Goal: Complete application form: Complete application form

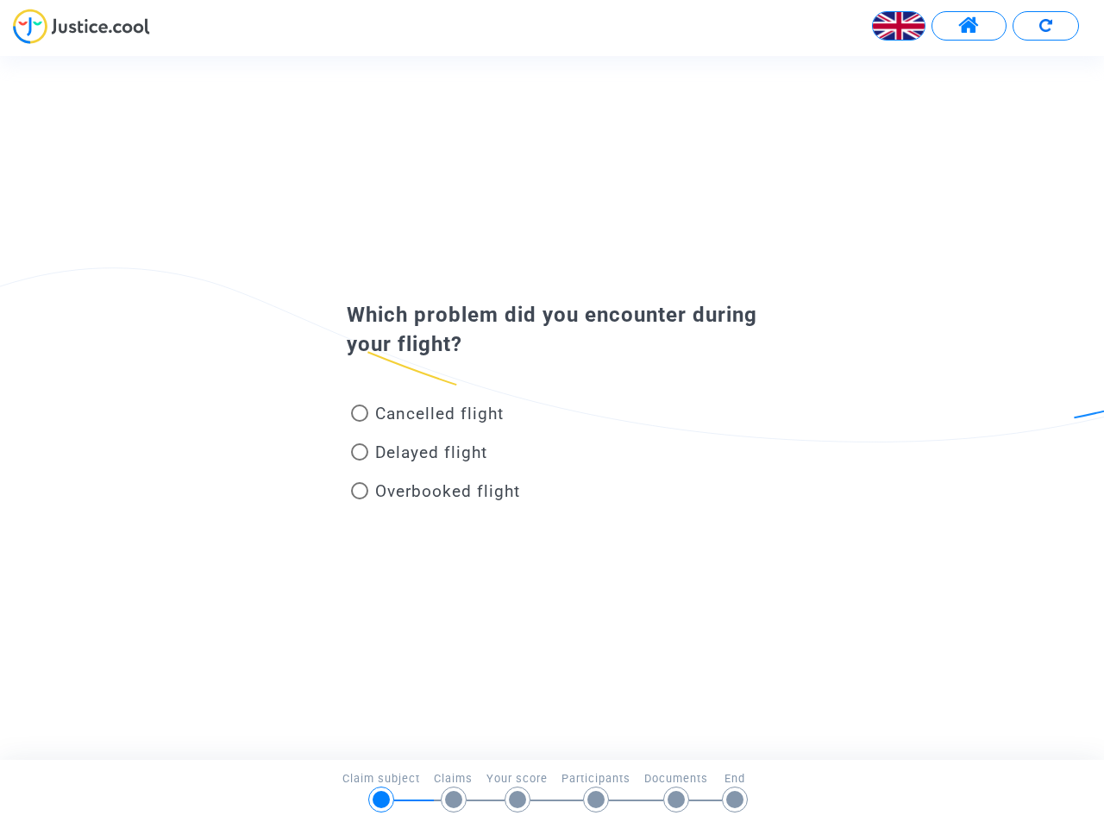
click at [899, 26] on img at bounding box center [899, 26] width 52 height 52
click at [969, 26] on span at bounding box center [969, 26] width 22 height 22
click at [1046, 26] on div at bounding box center [552, 32] width 1104 height 47
click at [552, 407] on div "Cancelled flight" at bounding box center [524, 417] width 380 height 39
click at [427, 417] on span "Cancelled flight" at bounding box center [439, 414] width 129 height 20
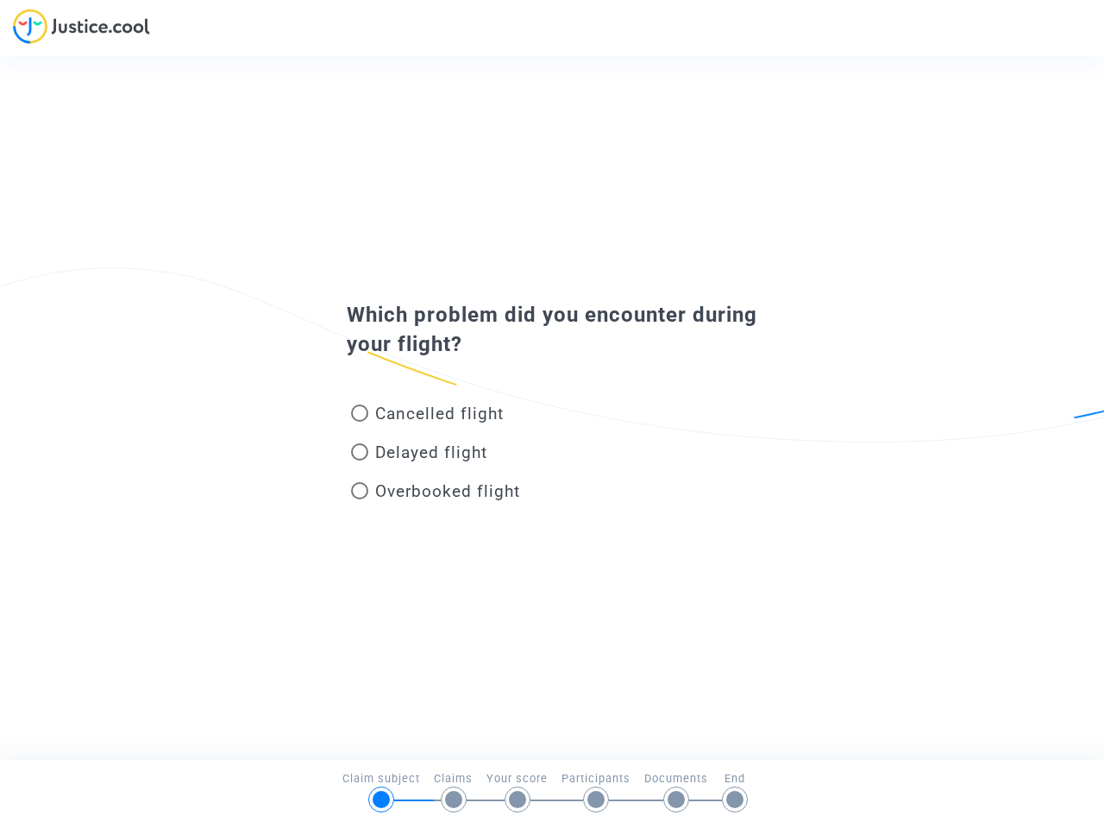
click at [360, 422] on input "Cancelled flight" at bounding box center [359, 422] width 1 height 1
radio input "true"
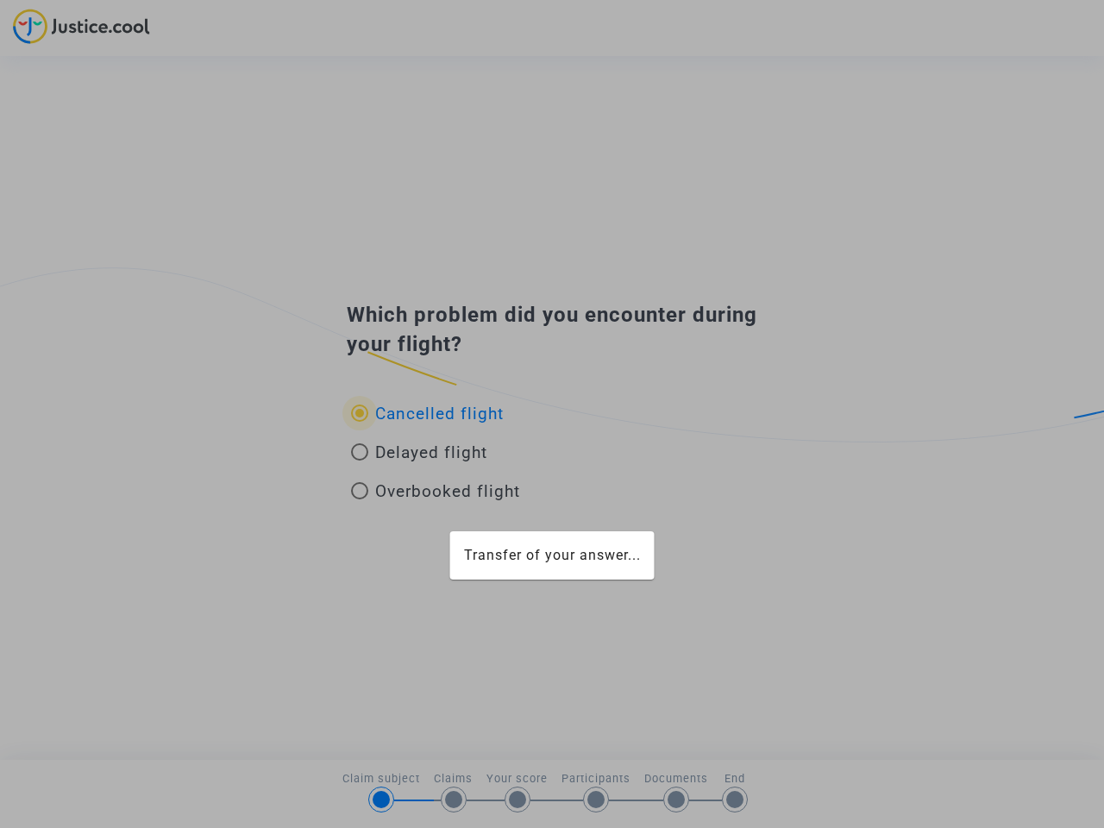
click at [427, 413] on div "Transfer of your answer..." at bounding box center [552, 414] width 1104 height 828
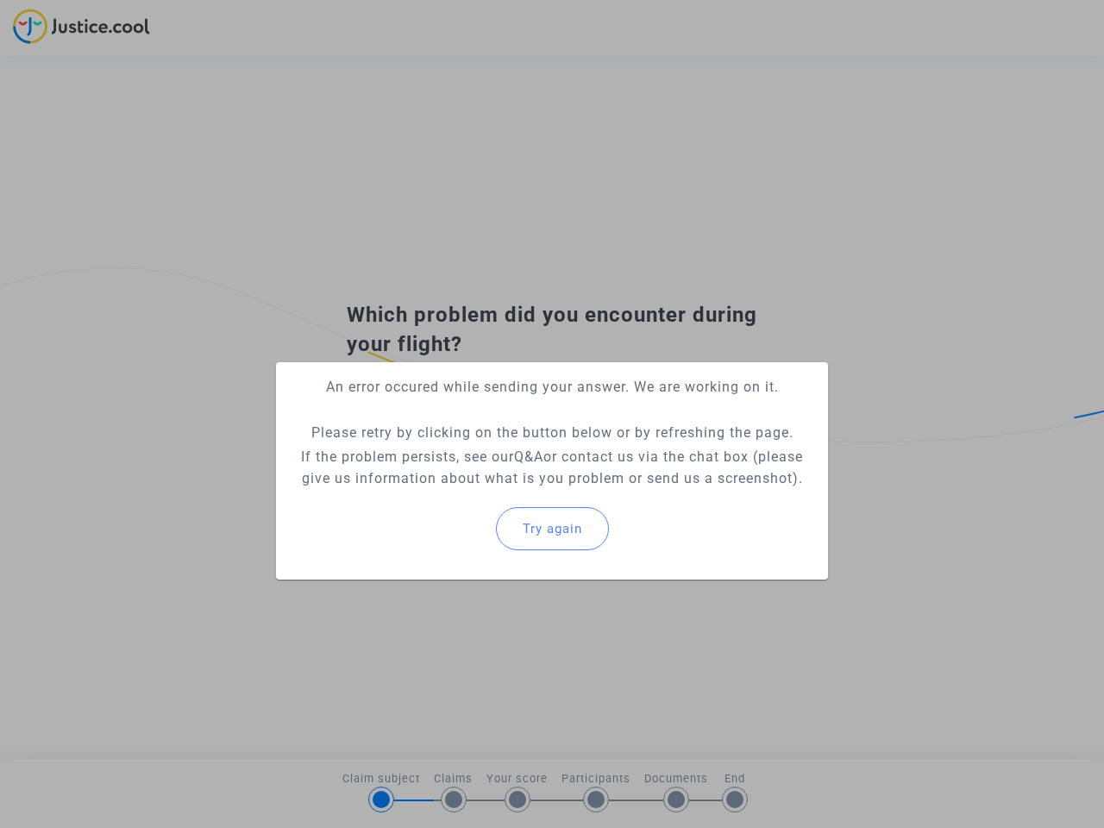
click at [419, 456] on p "If the problem persists, see our Q&A or contact us via the chat box (please giv…" at bounding box center [552, 467] width 525 height 43
click at [419, 452] on p "If the problem persists, see our Q&A or contact us via the chat box (please giv…" at bounding box center [552, 467] width 525 height 43
click at [436, 494] on div "Try again" at bounding box center [552, 529] width 525 height 74
click at [436, 491] on mat-card "An error occured while sending your answer. We are working on it. Please retry …" at bounding box center [552, 470] width 552 height 217
